Goal: Find specific page/section: Find specific page/section

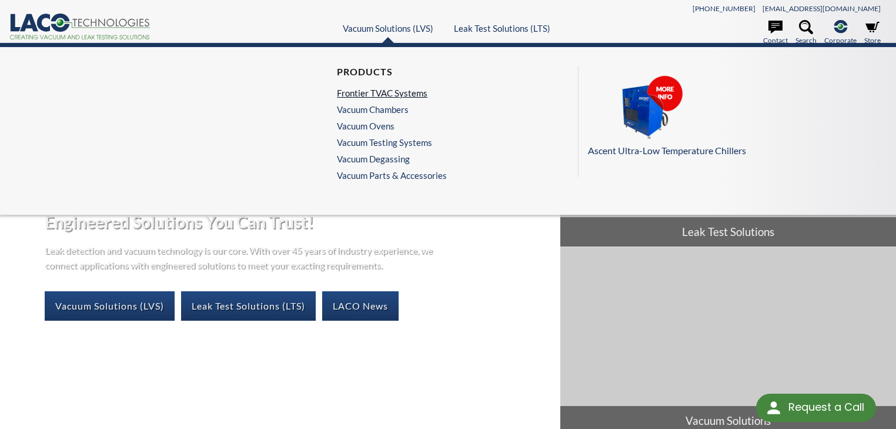
click at [406, 90] on link "Frontier TVAC Systems" at bounding box center [389, 93] width 104 height 11
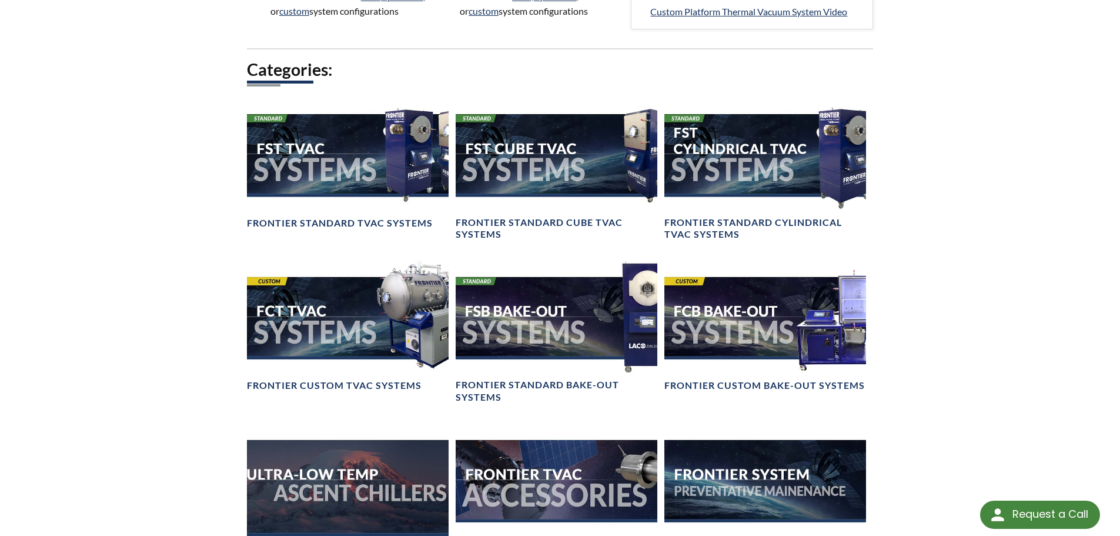
scroll to position [823, 0]
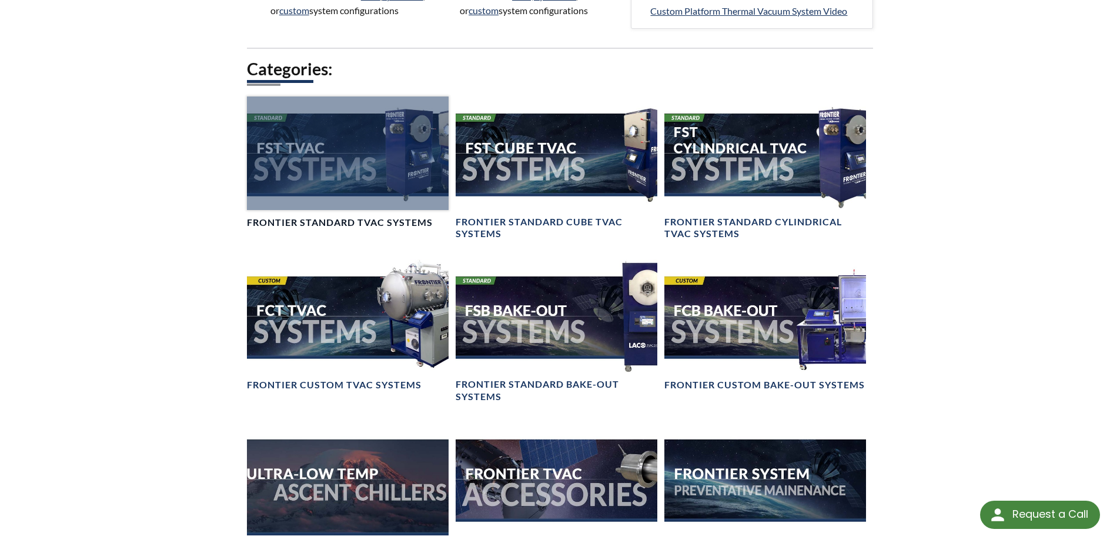
click at [310, 190] on div at bounding box center [348, 152] width 202 height 113
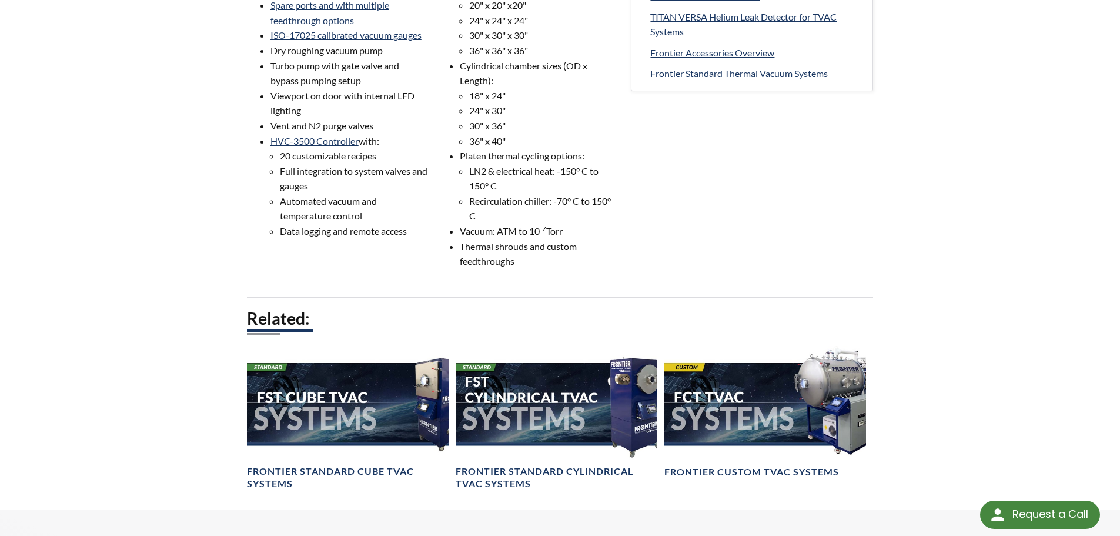
scroll to position [706, 0]
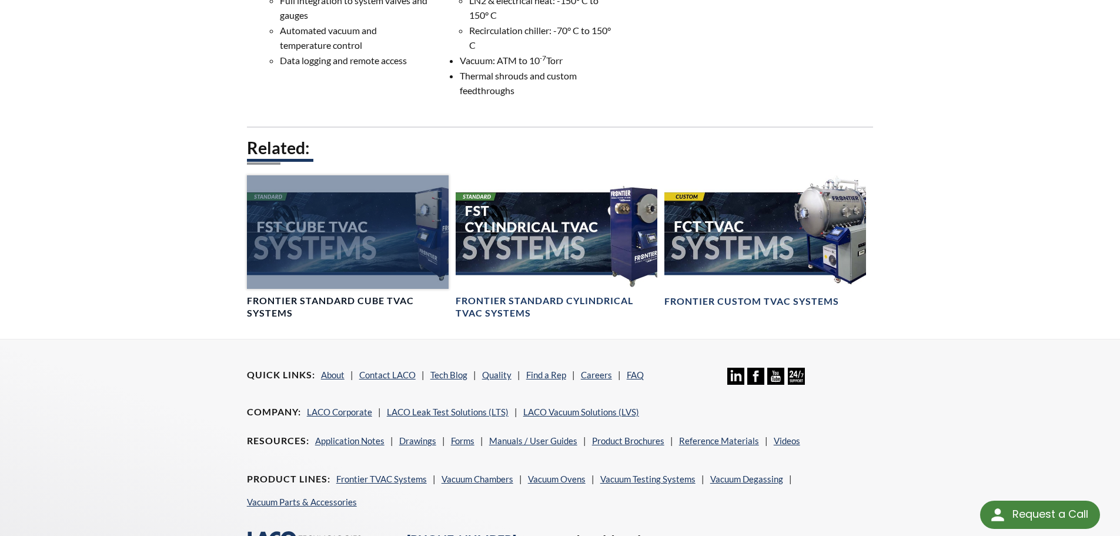
click at [289, 231] on div at bounding box center [348, 231] width 202 height 113
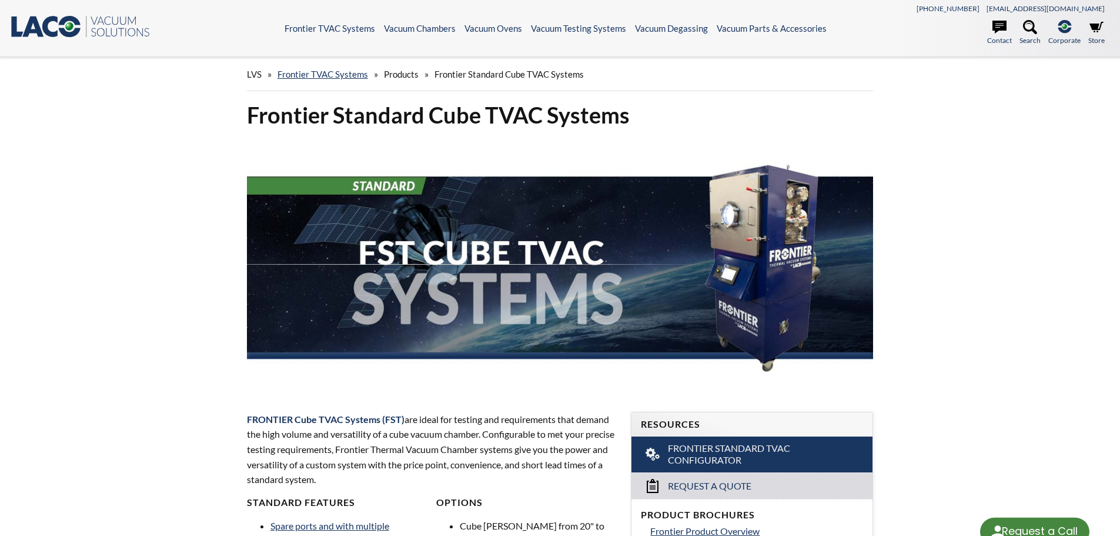
select select "Language Translate Widget"
